Goal: Task Accomplishment & Management: Use online tool/utility

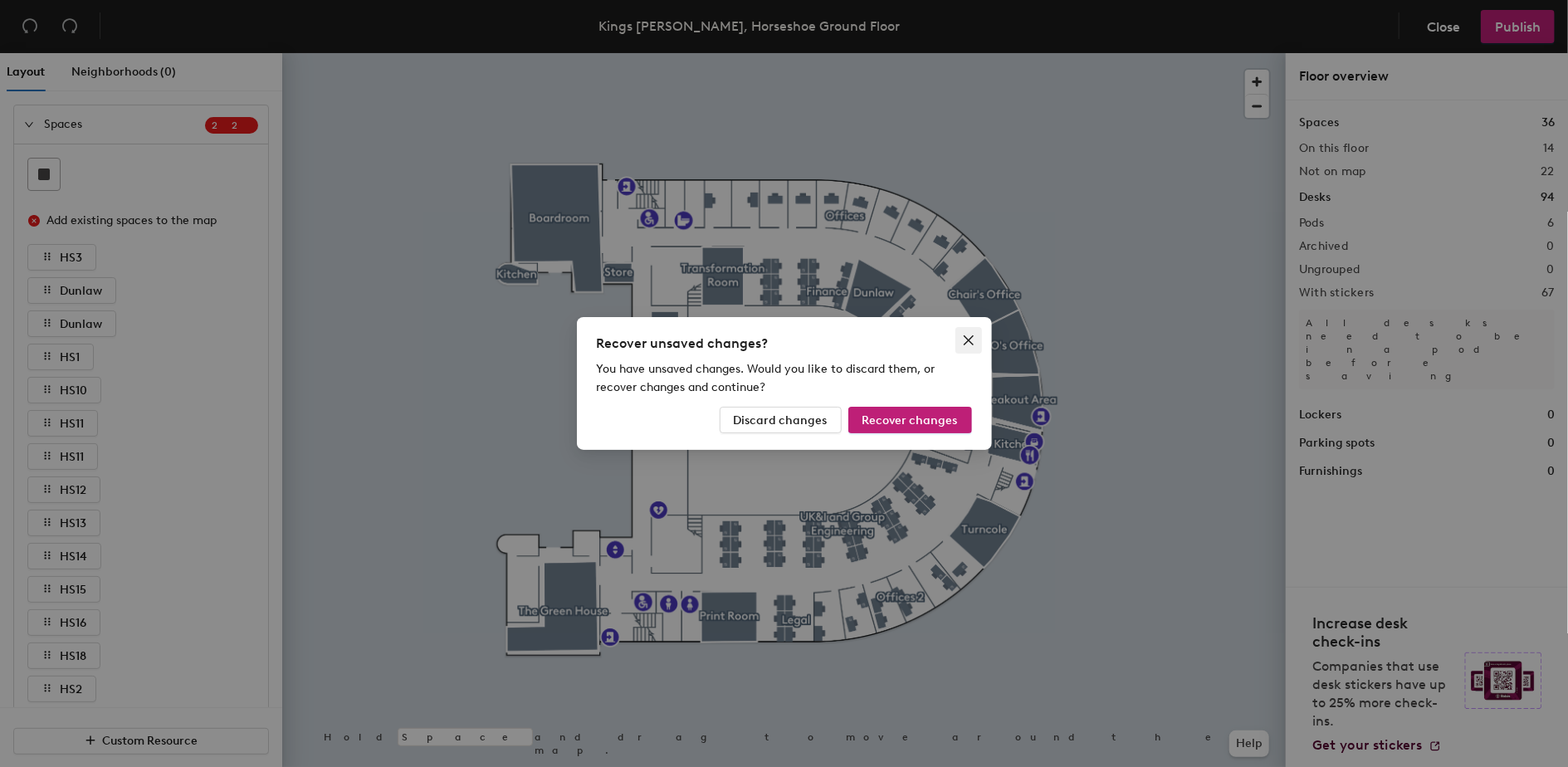
click at [965, 340] on icon "close" at bounding box center [968, 340] width 13 height 13
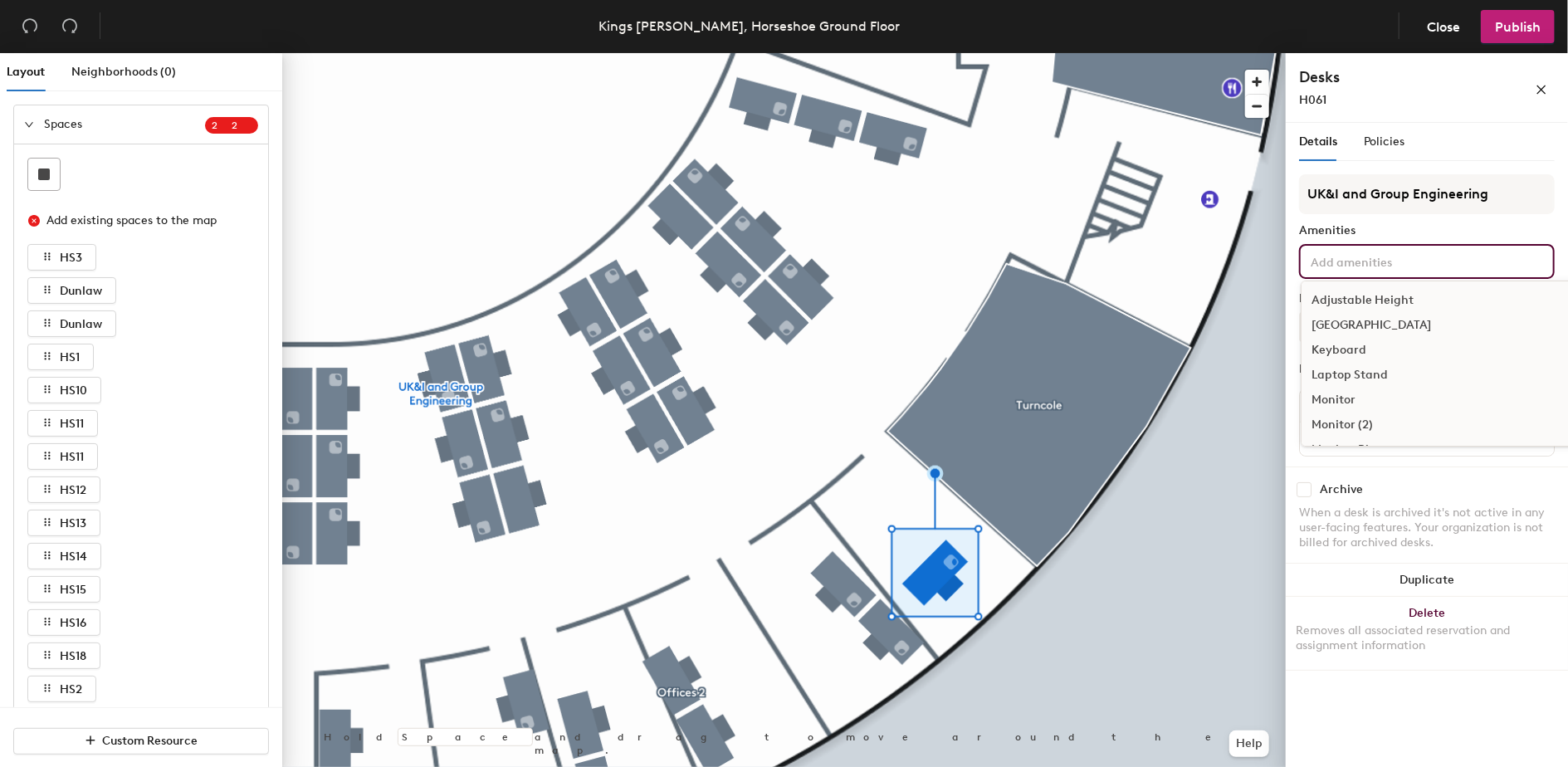
click at [1434, 267] on input at bounding box center [1382, 260] width 150 height 20
click at [1391, 324] on div "[GEOGRAPHIC_DATA]" at bounding box center [1454, 325] width 306 height 25
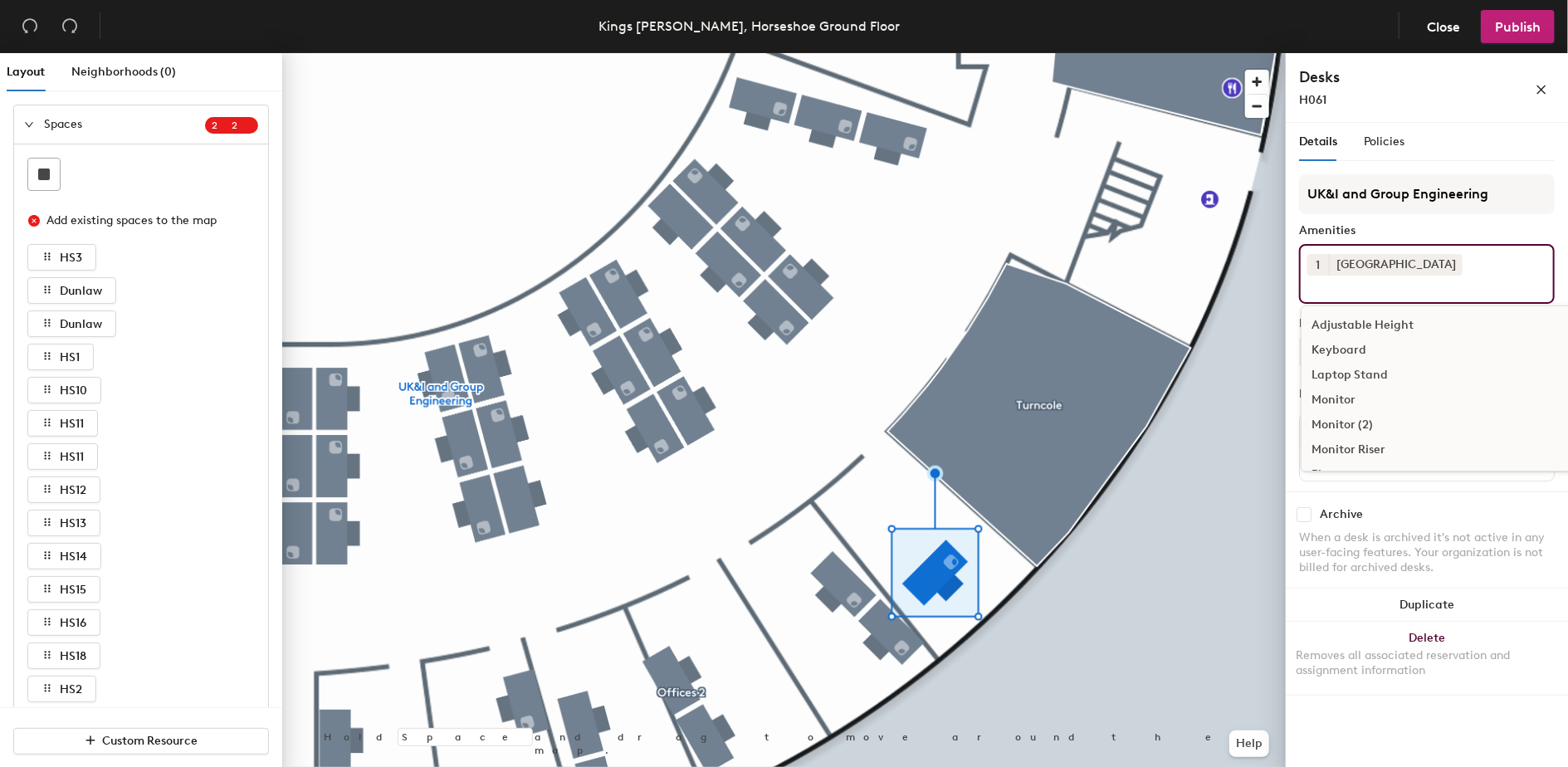
click at [1361, 347] on div "Keyboard" at bounding box center [1454, 350] width 306 height 25
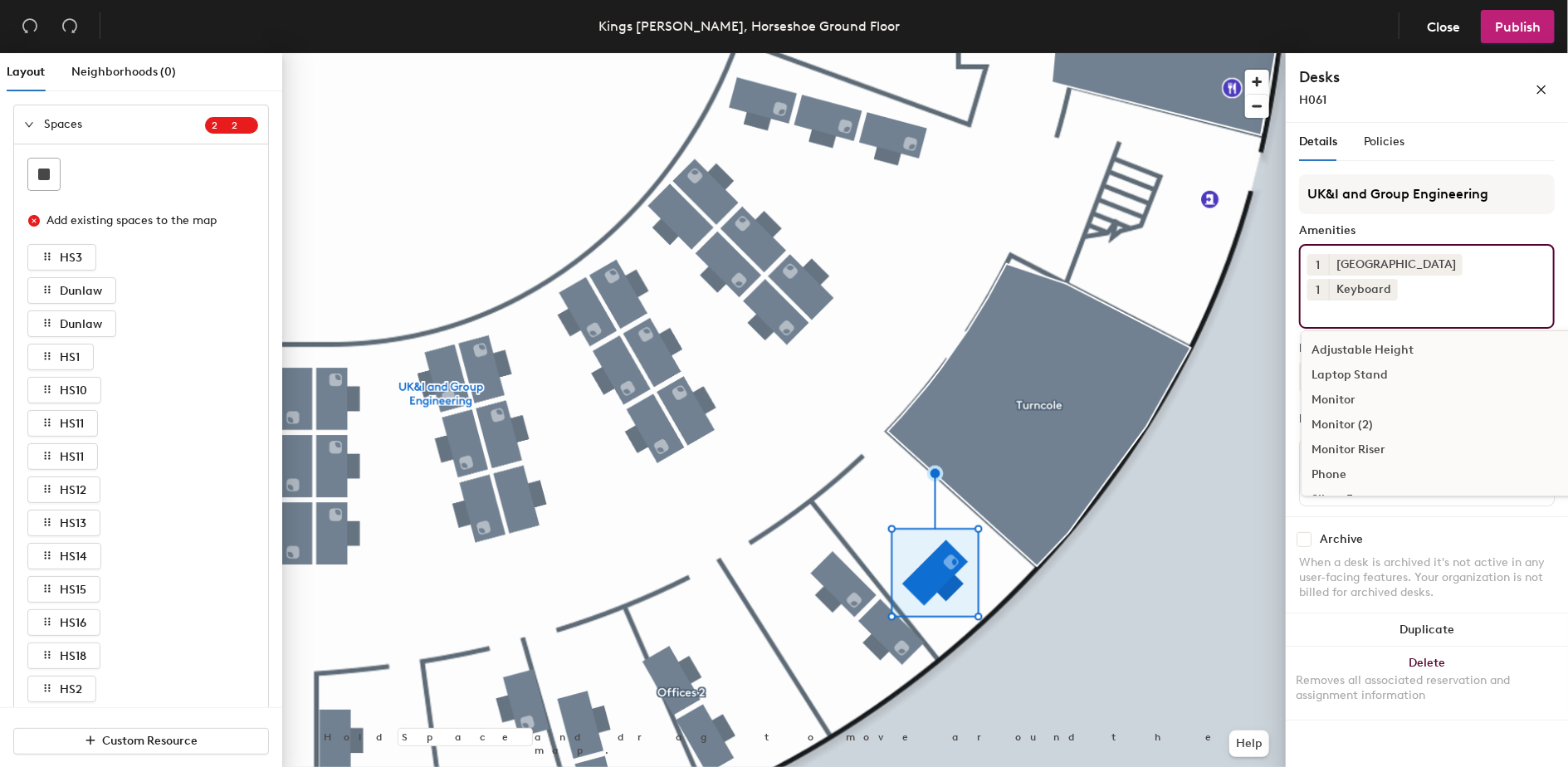
click at [1355, 388] on div "Monitor" at bounding box center [1454, 400] width 306 height 25
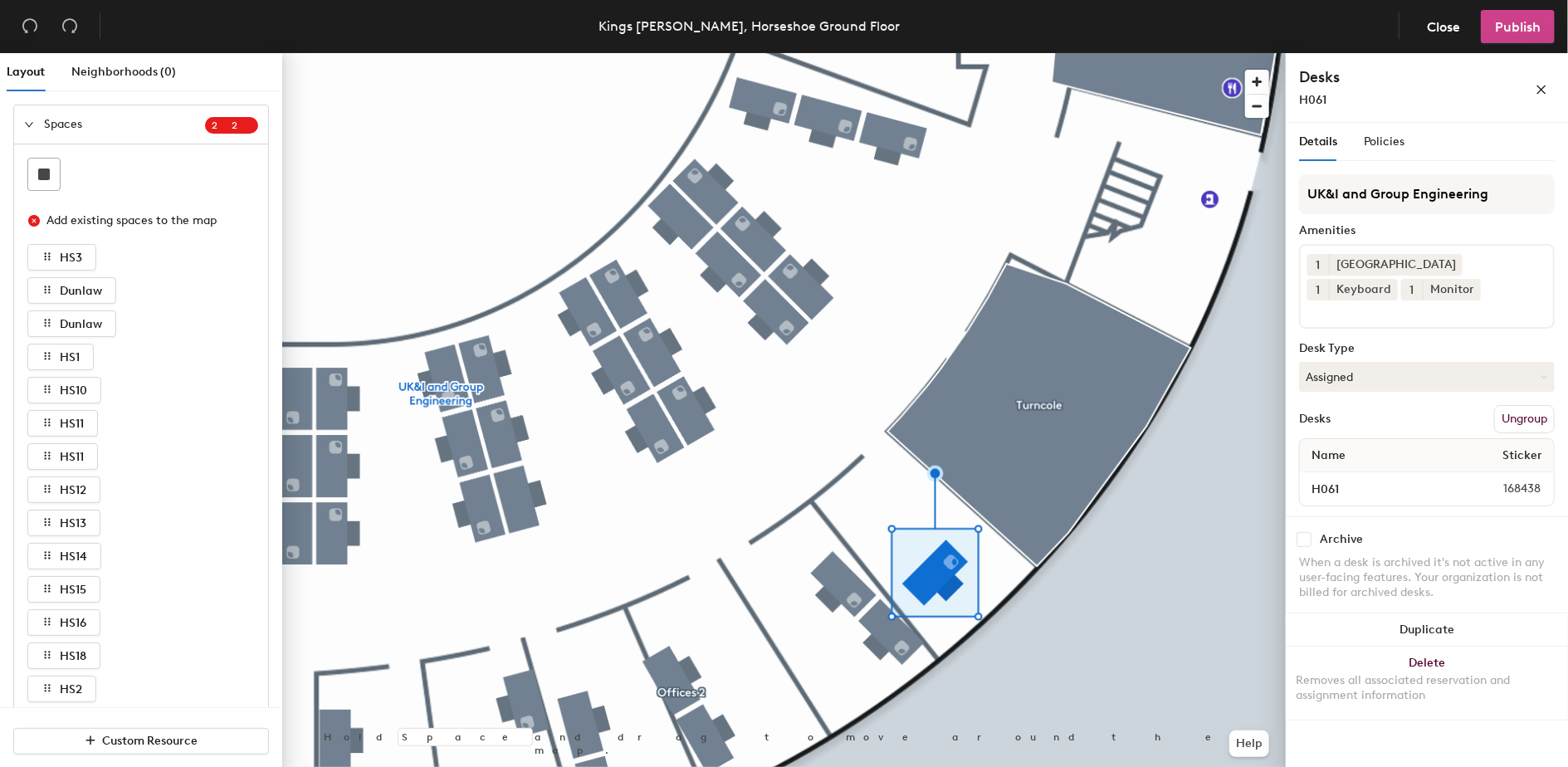
click at [1523, 33] on span "Publish" at bounding box center [1517, 27] width 46 height 15
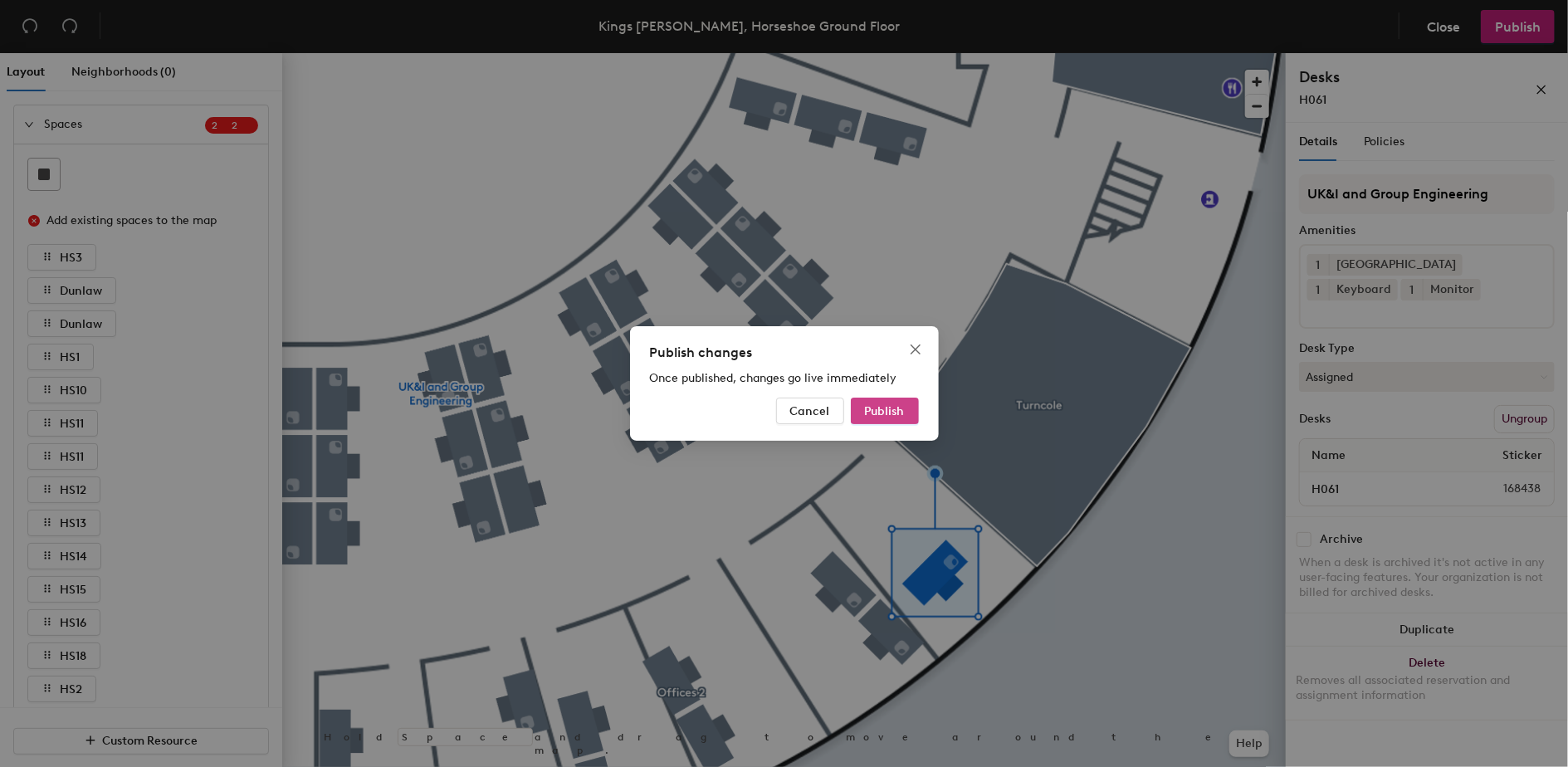
click at [882, 404] on span "Publish" at bounding box center [884, 411] width 40 height 14
